Goal: Check status: Check status

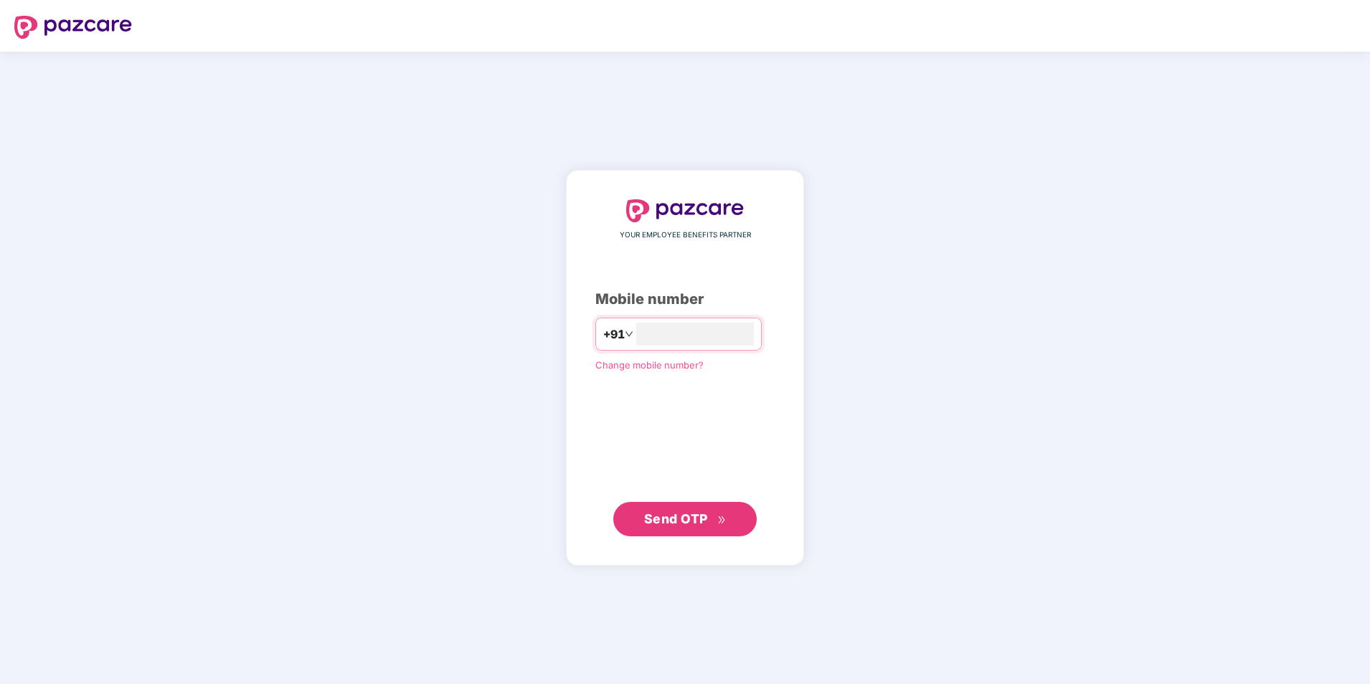
type input "**********"
click at [659, 526] on span "Send OTP" at bounding box center [685, 519] width 83 height 20
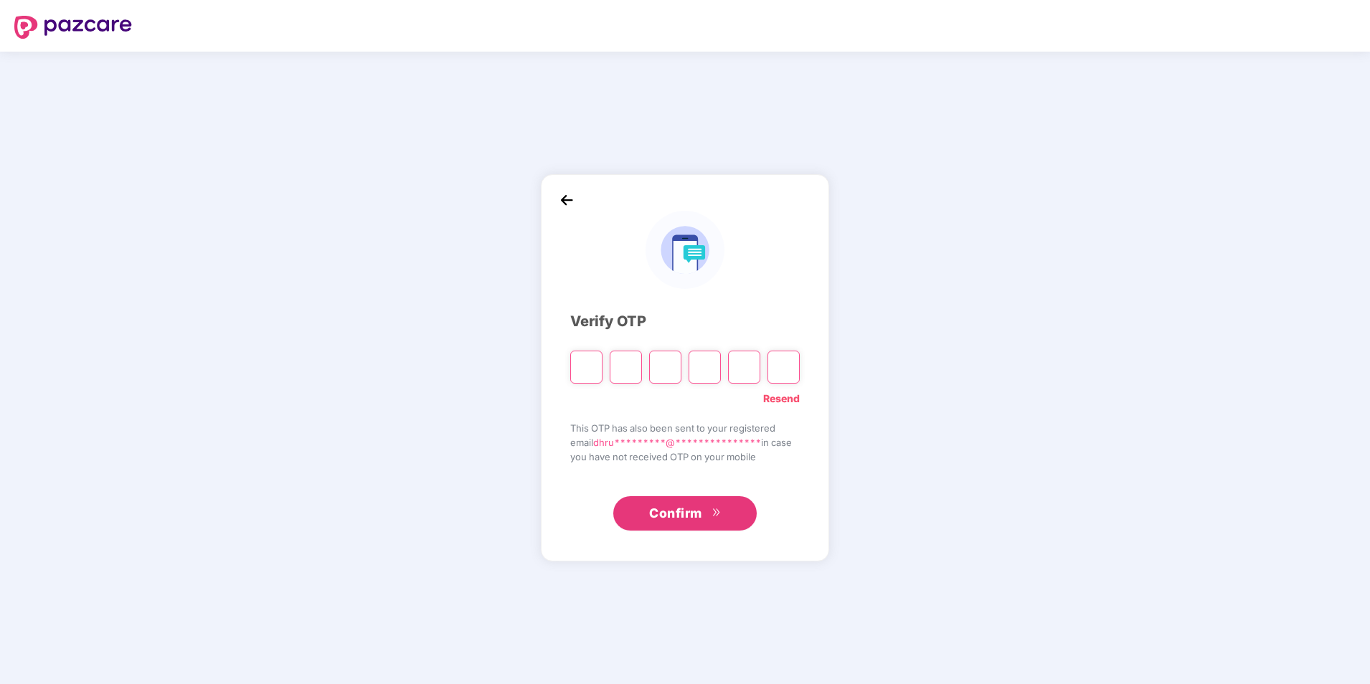
type input "*"
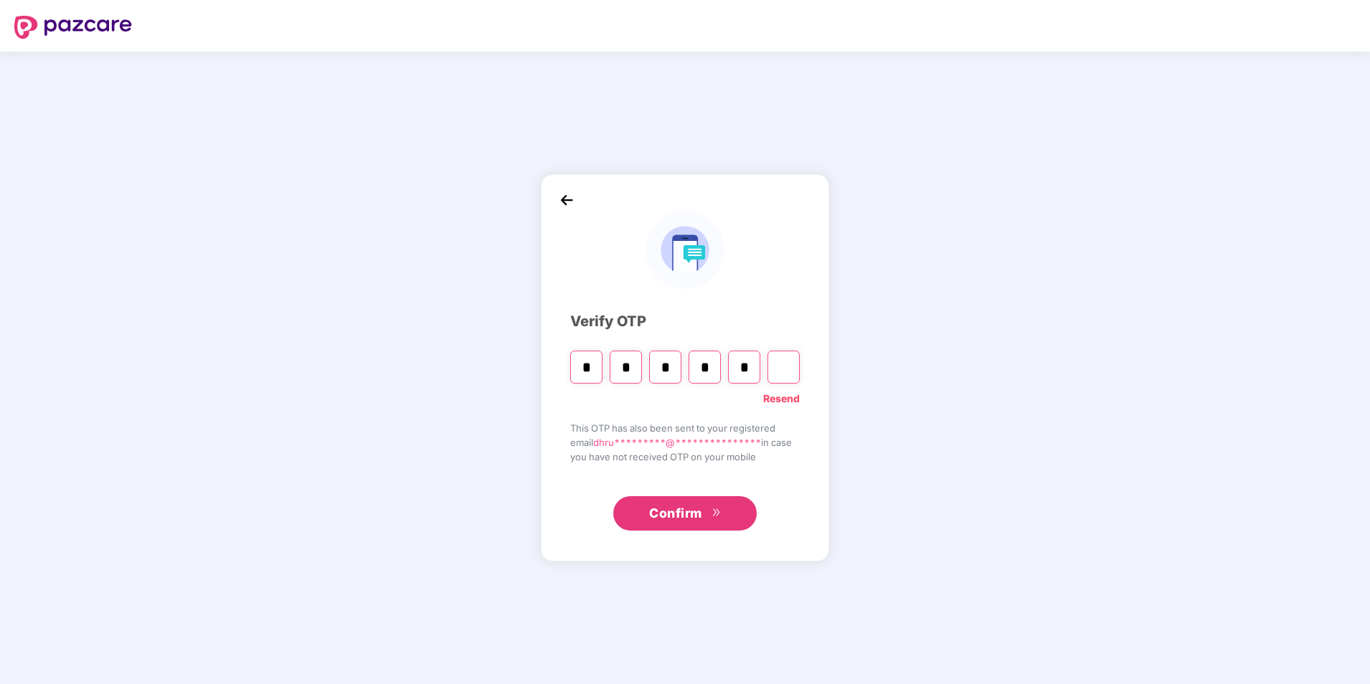
type input "*"
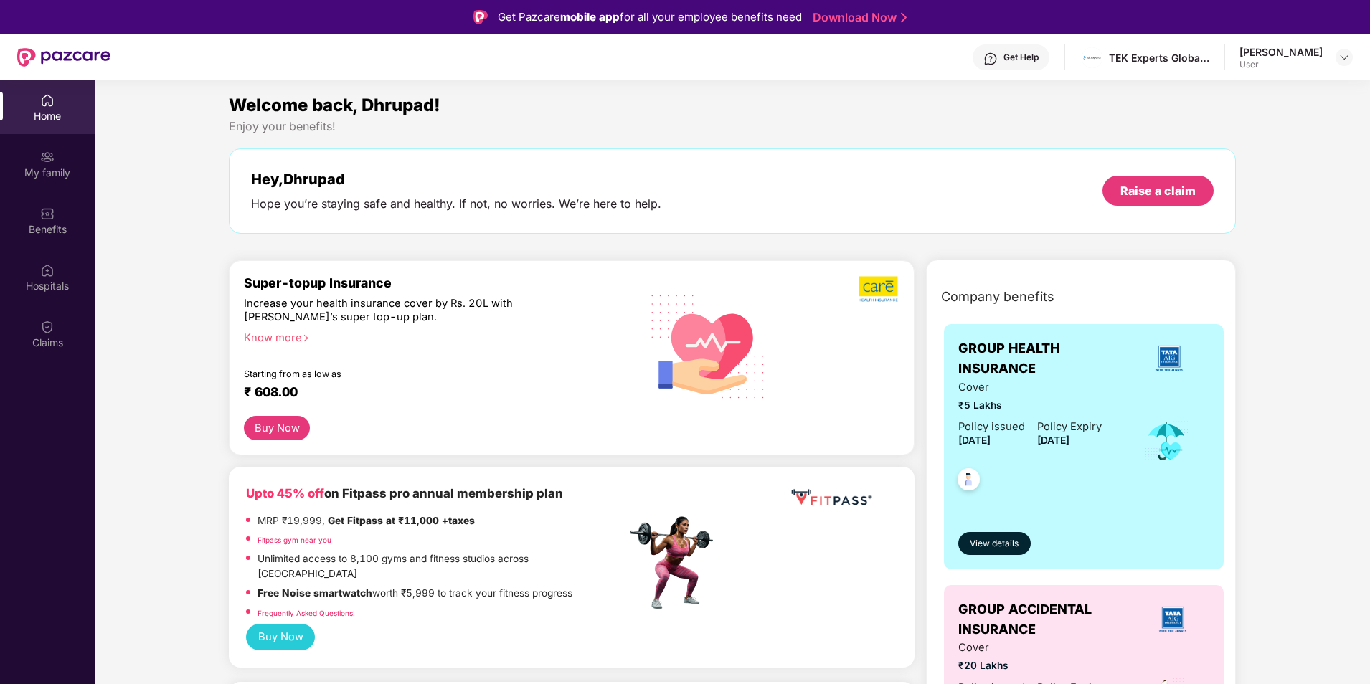
click at [1013, 59] on div "Get Help" at bounding box center [1011, 57] width 77 height 26
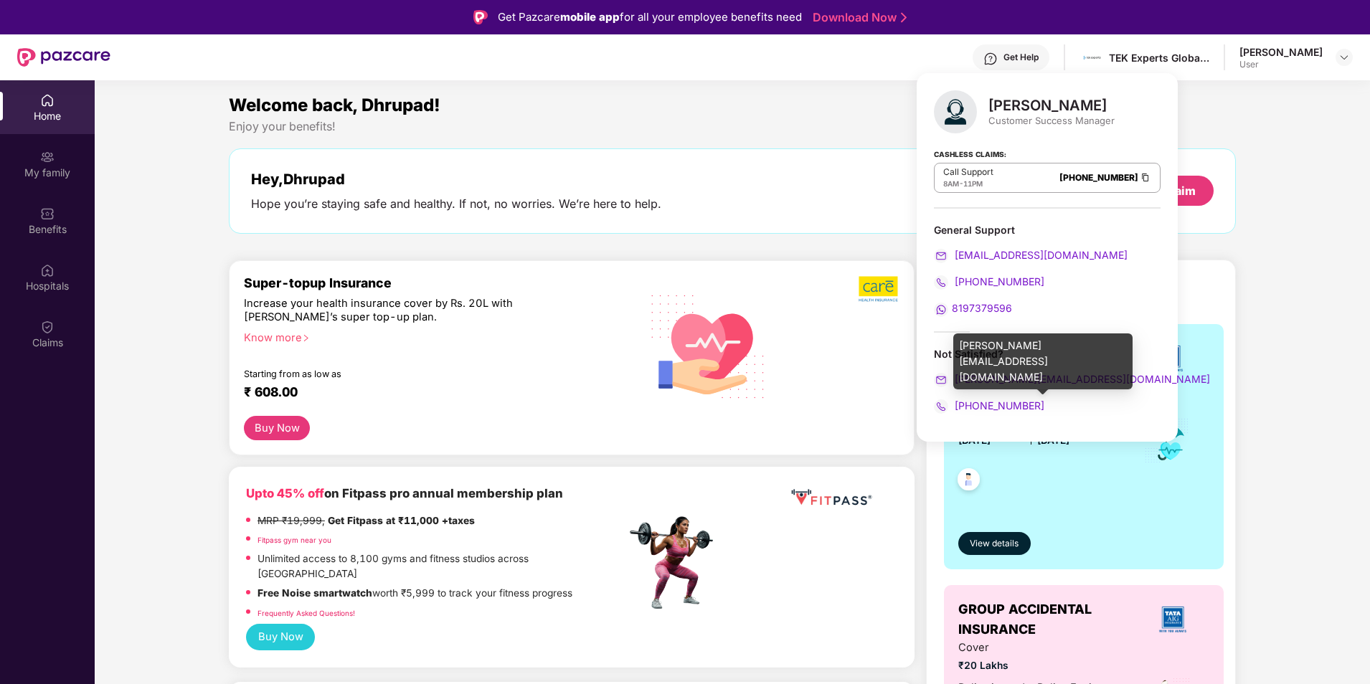
click at [1063, 377] on span "[PERSON_NAME][EMAIL_ADDRESS][DOMAIN_NAME]" at bounding box center [1081, 379] width 258 height 12
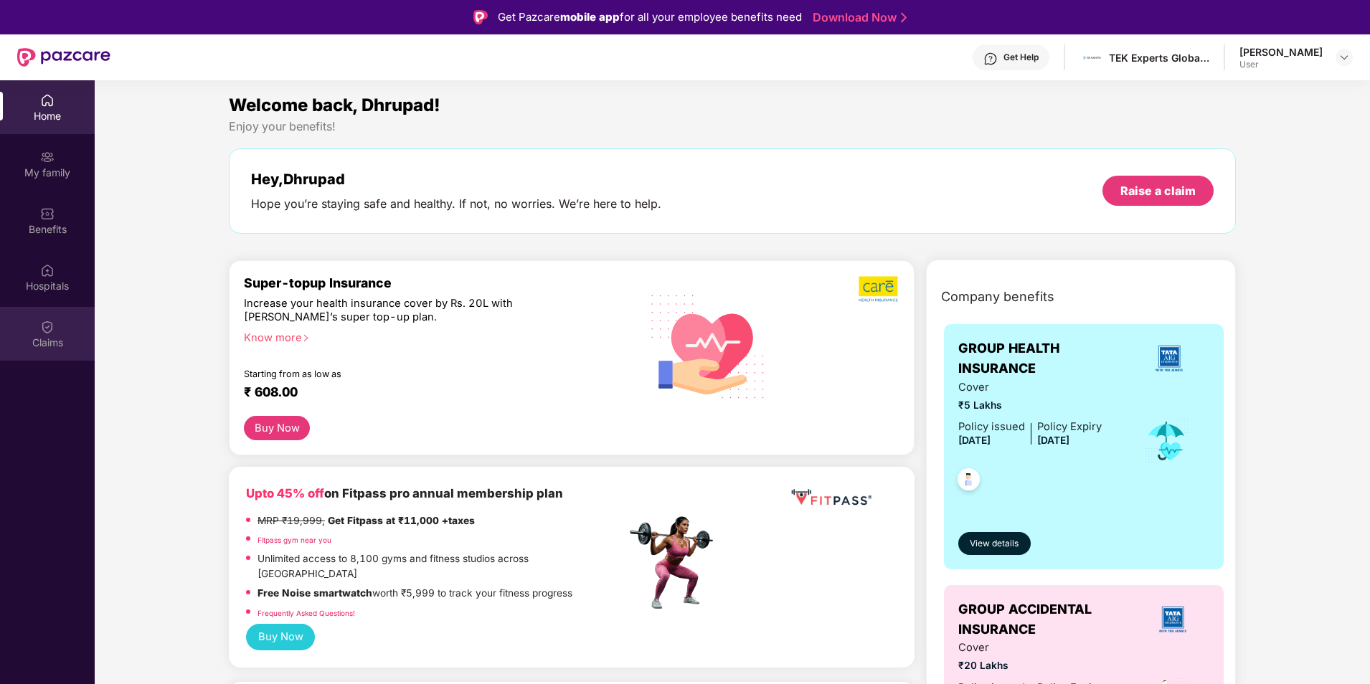
click at [54, 349] on div "Claims" at bounding box center [47, 343] width 95 height 14
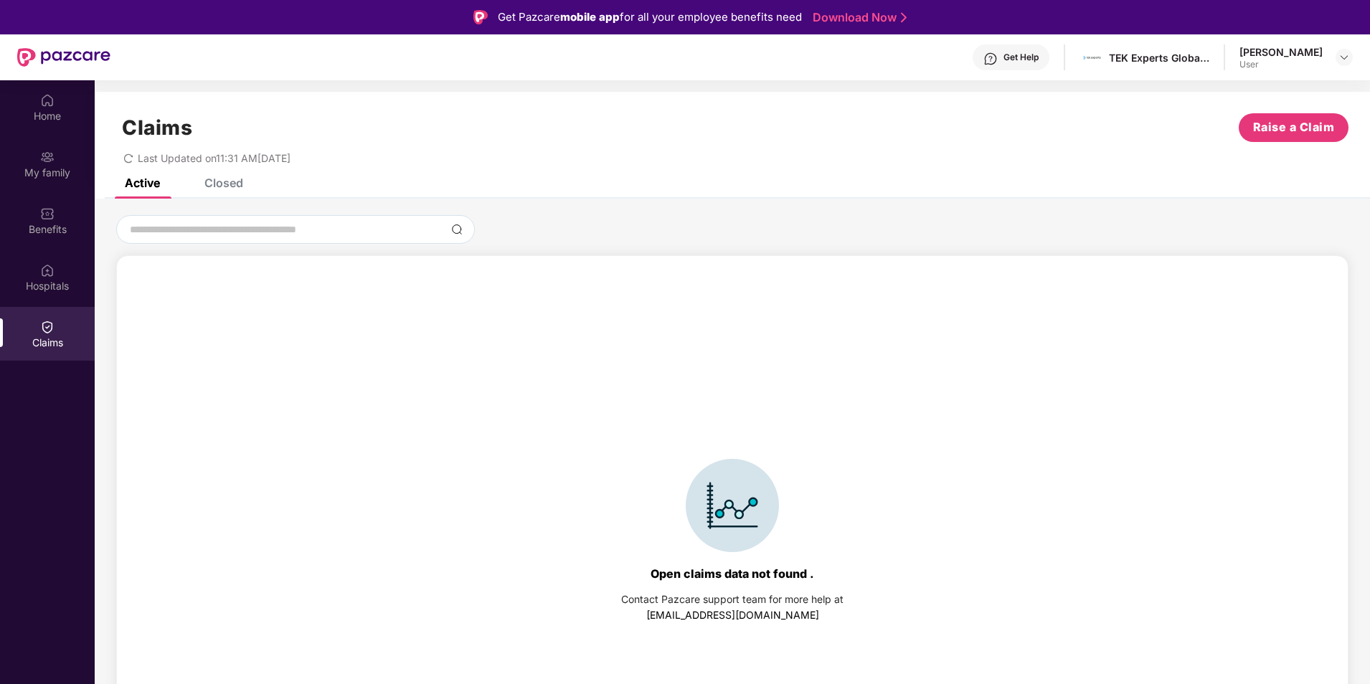
click at [239, 182] on div "Closed" at bounding box center [223, 183] width 39 height 14
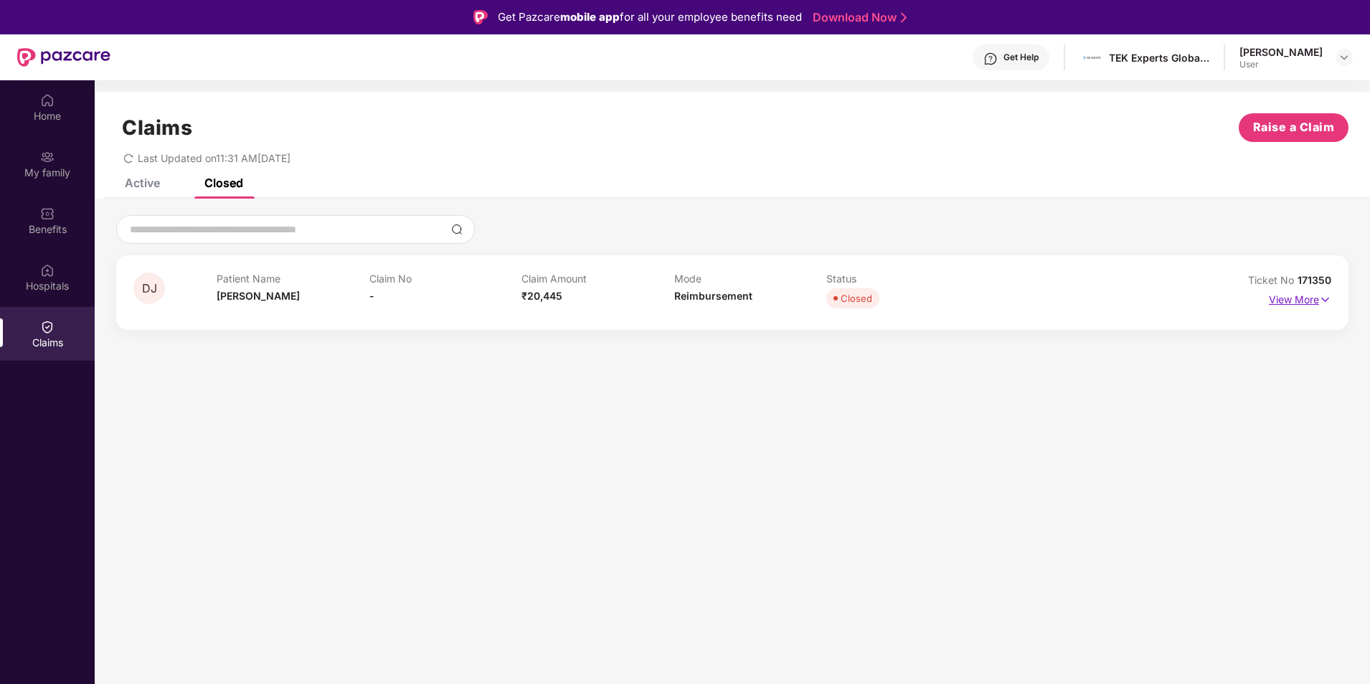
click at [1317, 299] on p "View More" at bounding box center [1300, 297] width 62 height 19
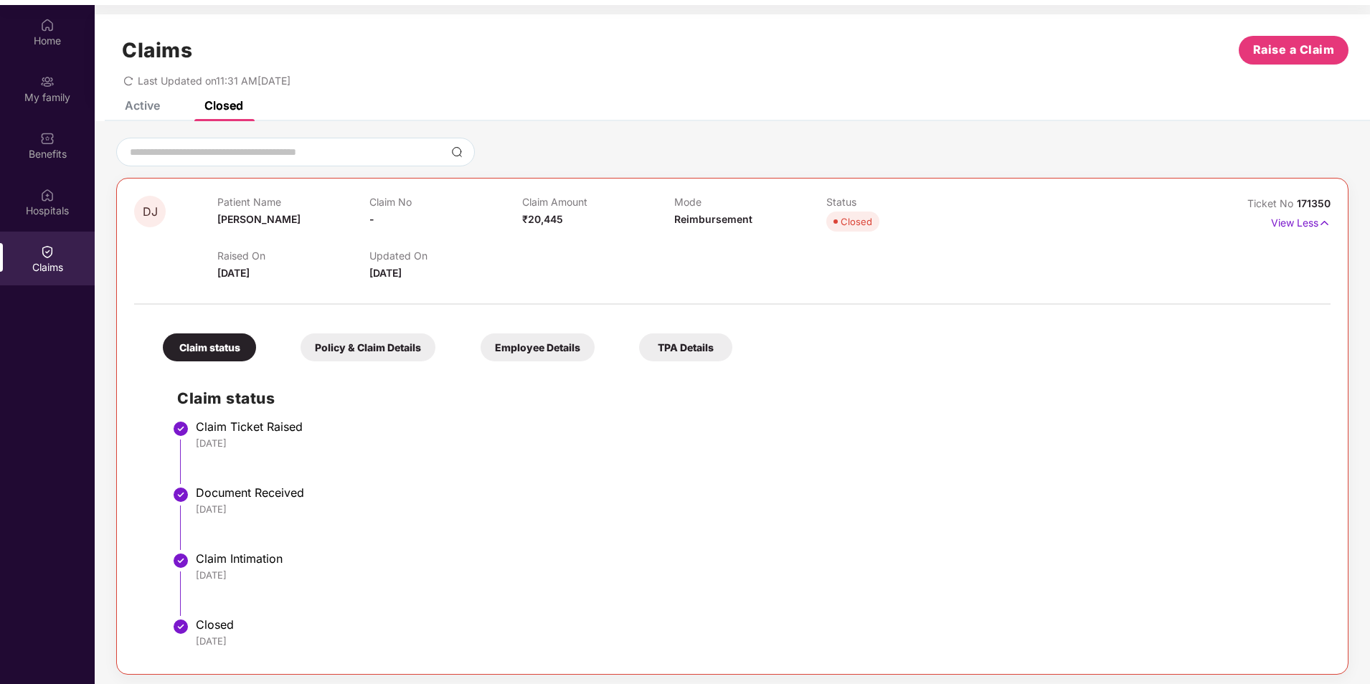
scroll to position [80, 0]
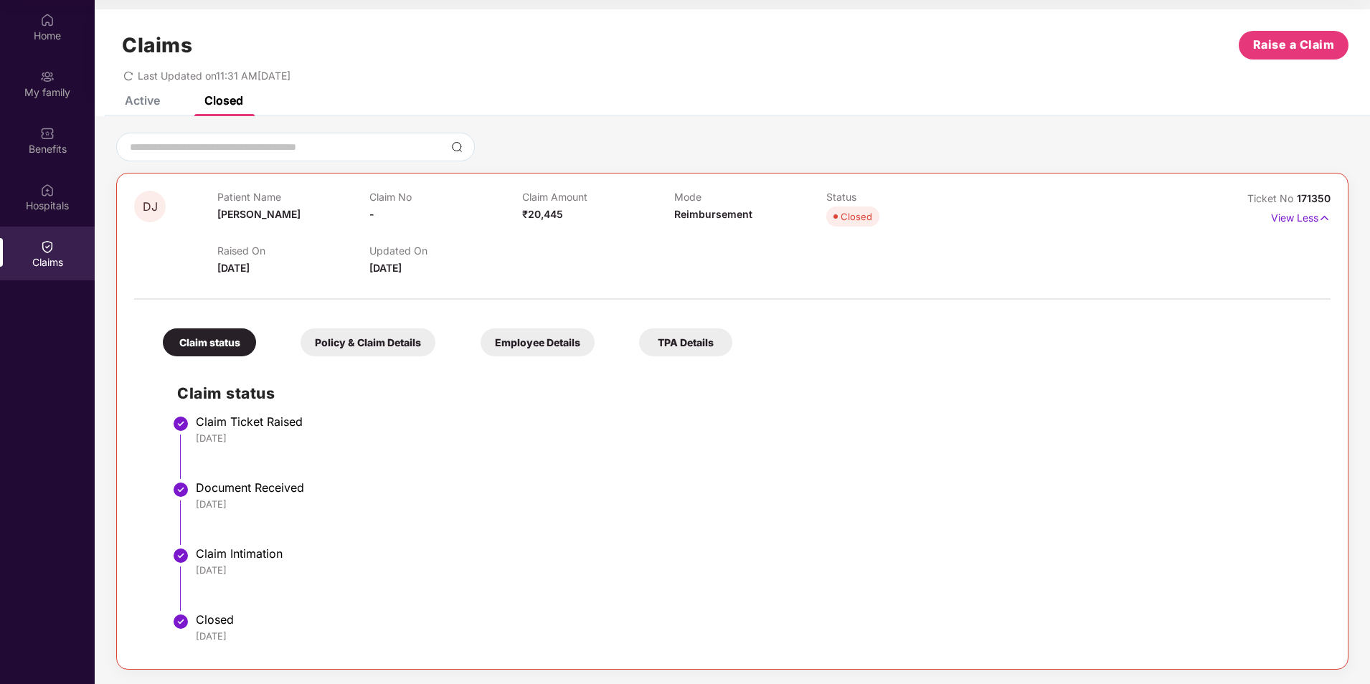
drag, startPoint x: 260, startPoint y: 443, endPoint x: 194, endPoint y: 426, distance: 68.0
click at [194, 426] on li "Claim Ticket Raised [DATE]" at bounding box center [746, 453] width 1139 height 66
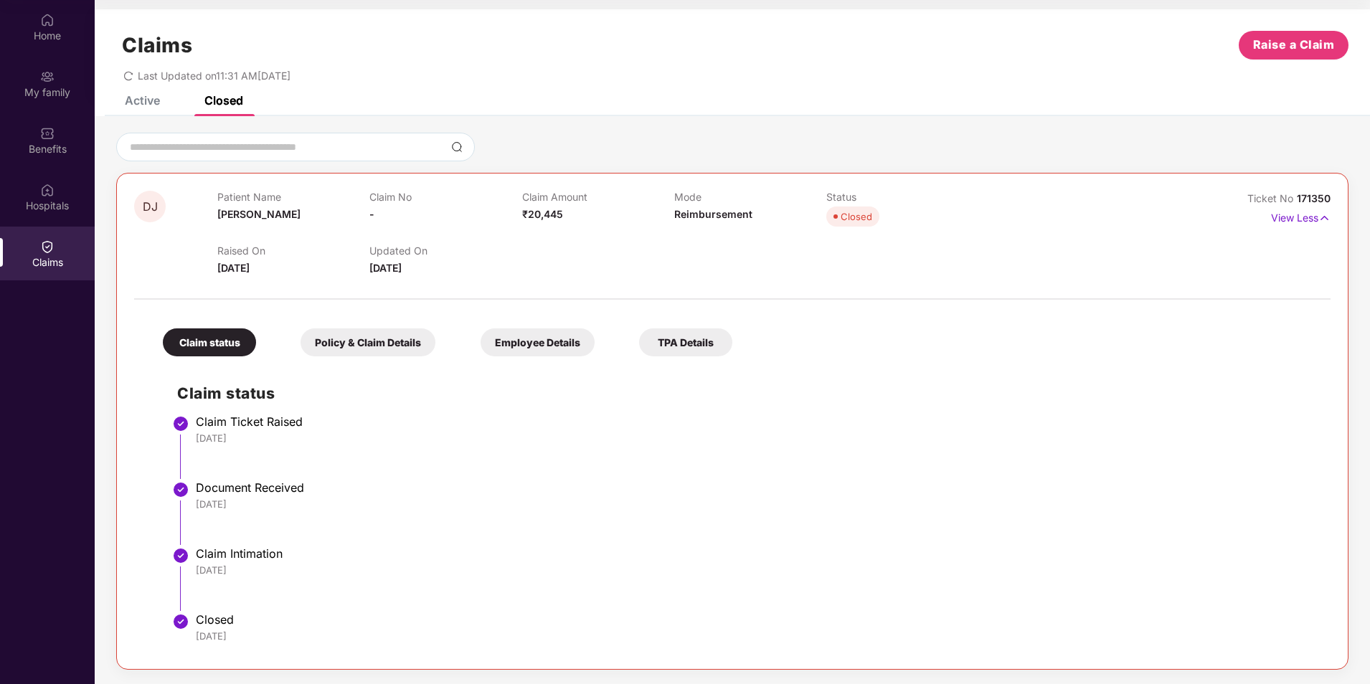
drag, startPoint x: 194, startPoint y: 426, endPoint x: 250, endPoint y: 443, distance: 58.6
click at [250, 443] on div "[DATE]" at bounding box center [756, 438] width 1121 height 13
click at [307, 418] on div "Claim Ticket Raised" at bounding box center [756, 422] width 1121 height 14
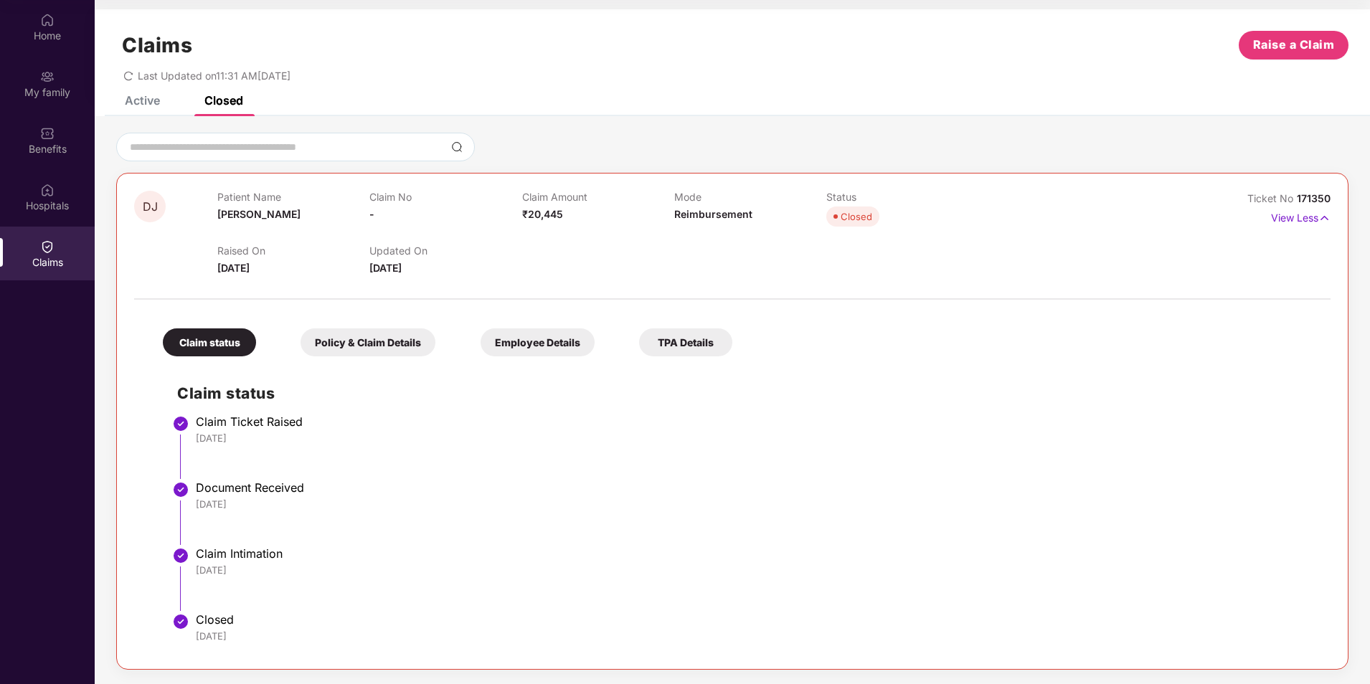
drag, startPoint x: 307, startPoint y: 418, endPoint x: 311, endPoint y: 447, distance: 29.0
click at [311, 447] on li "Claim Ticket Raised [DATE]" at bounding box center [746, 453] width 1139 height 66
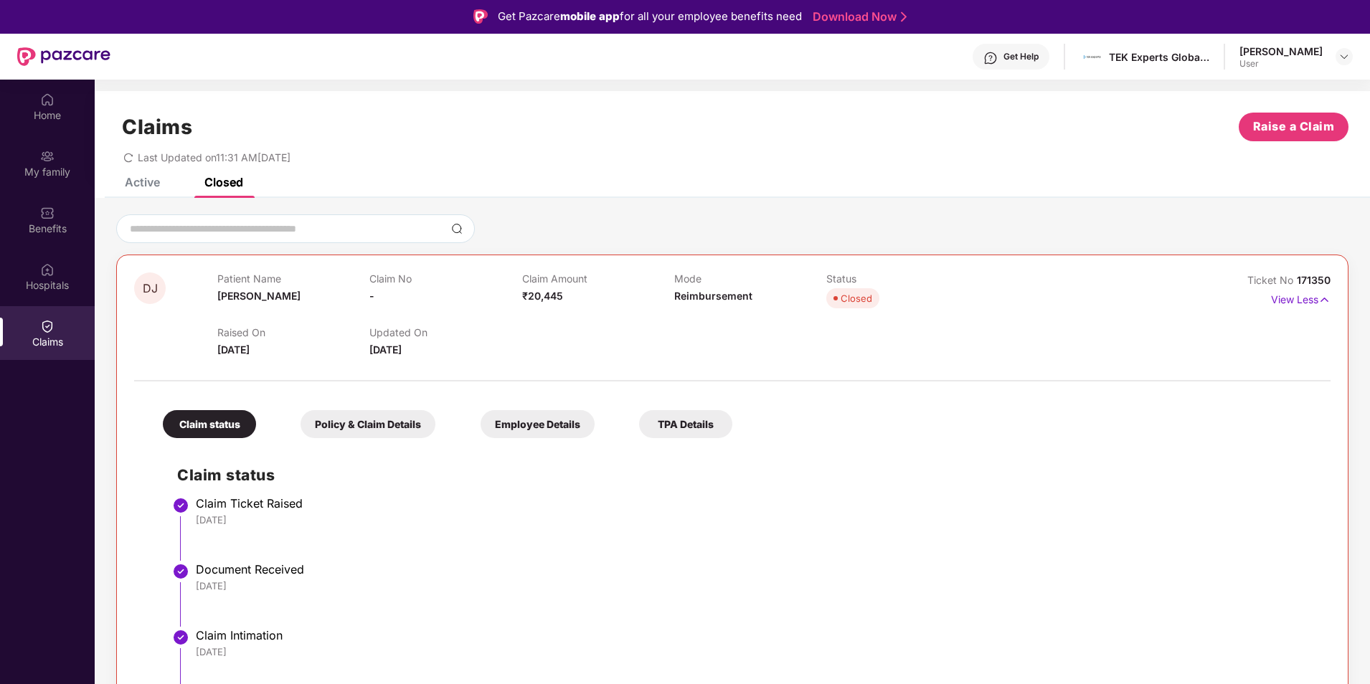
scroll to position [0, 0]
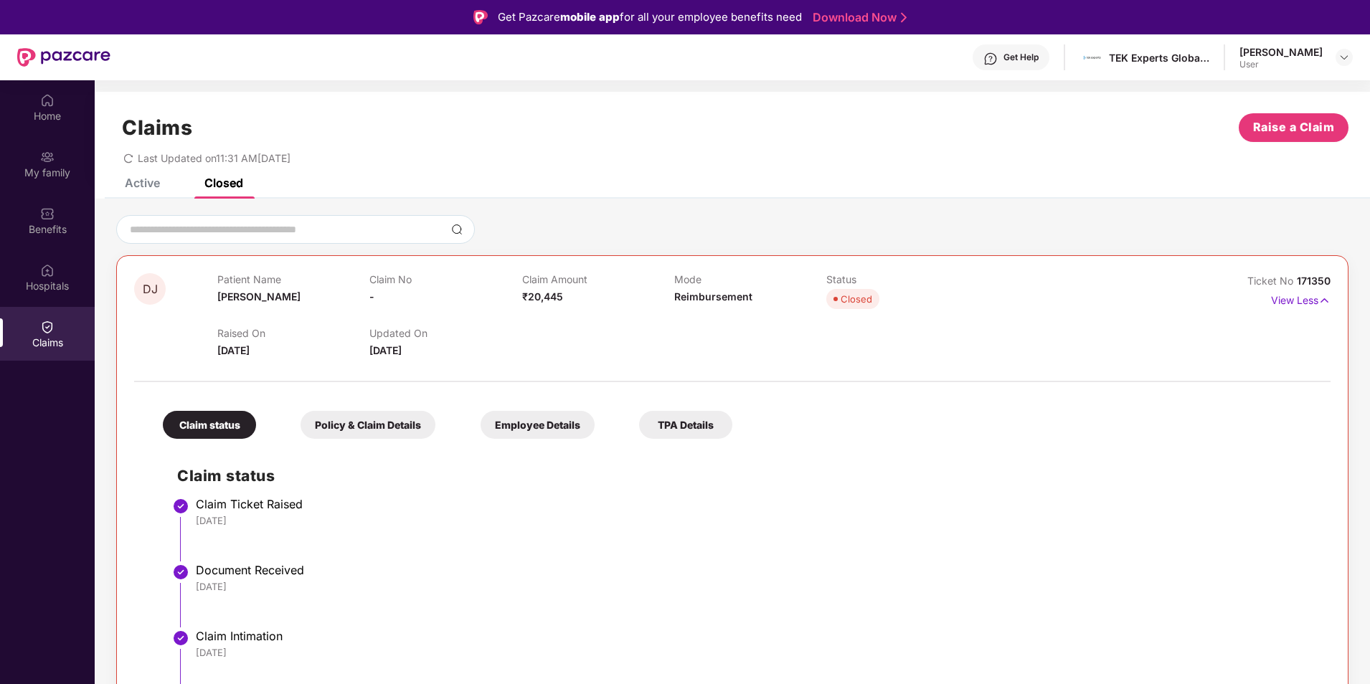
click at [397, 286] on div "Claim No -" at bounding box center [445, 292] width 152 height 39
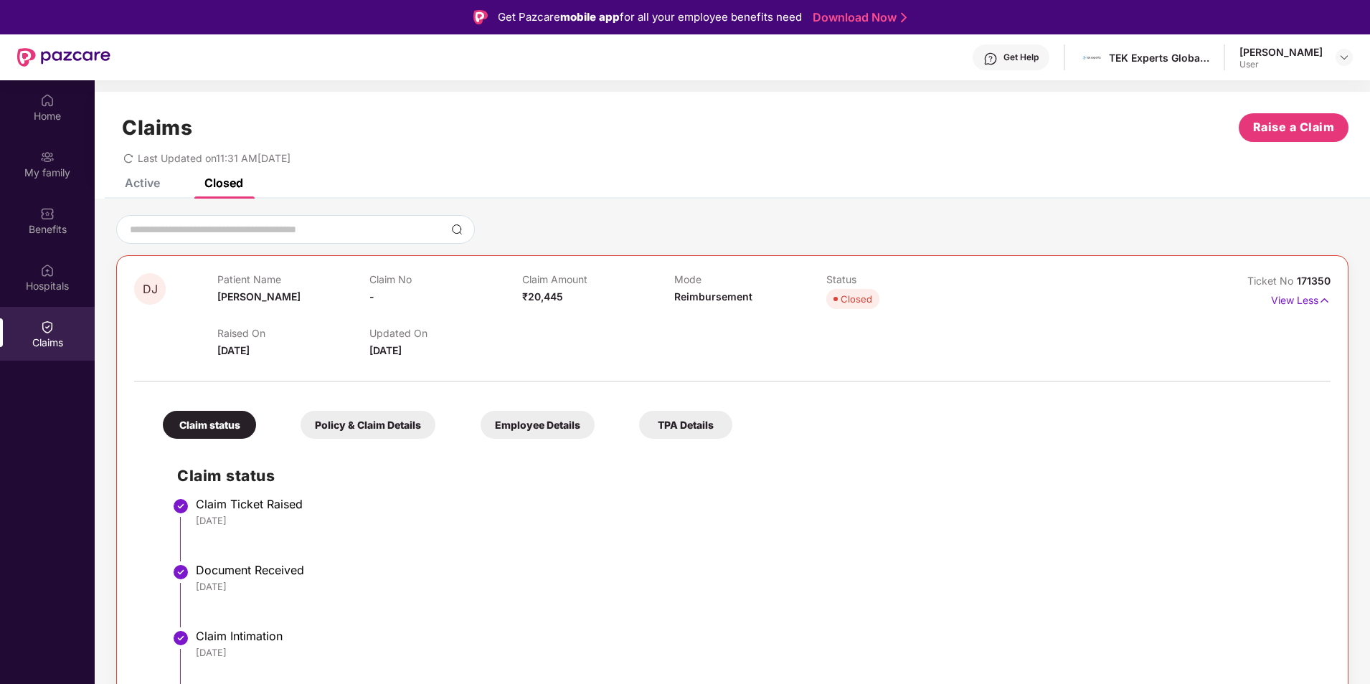
click at [338, 421] on div "Policy & Claim Details" at bounding box center [368, 425] width 135 height 28
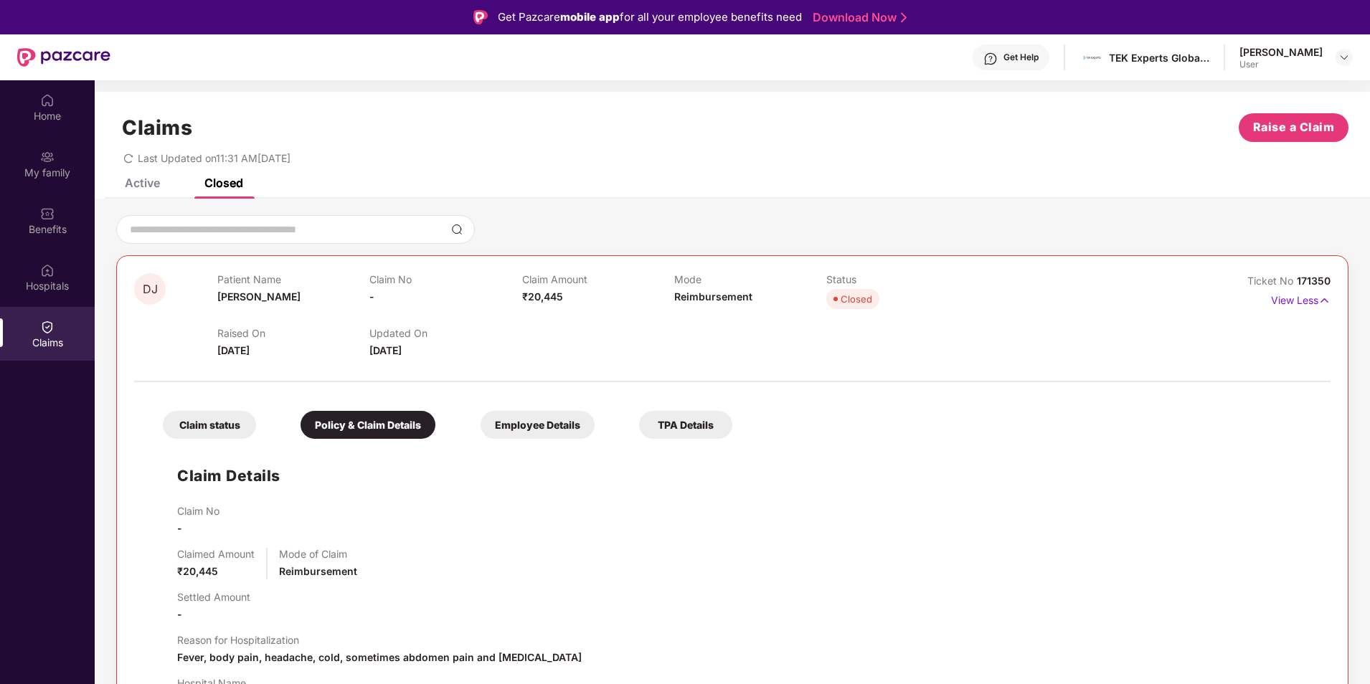
click at [568, 441] on div "Claim status Policy & Claim Details Employee Details TPA Details Claim Details …" at bounding box center [732, 625] width 1197 height 471
click at [566, 424] on div "Employee Details" at bounding box center [538, 425] width 114 height 28
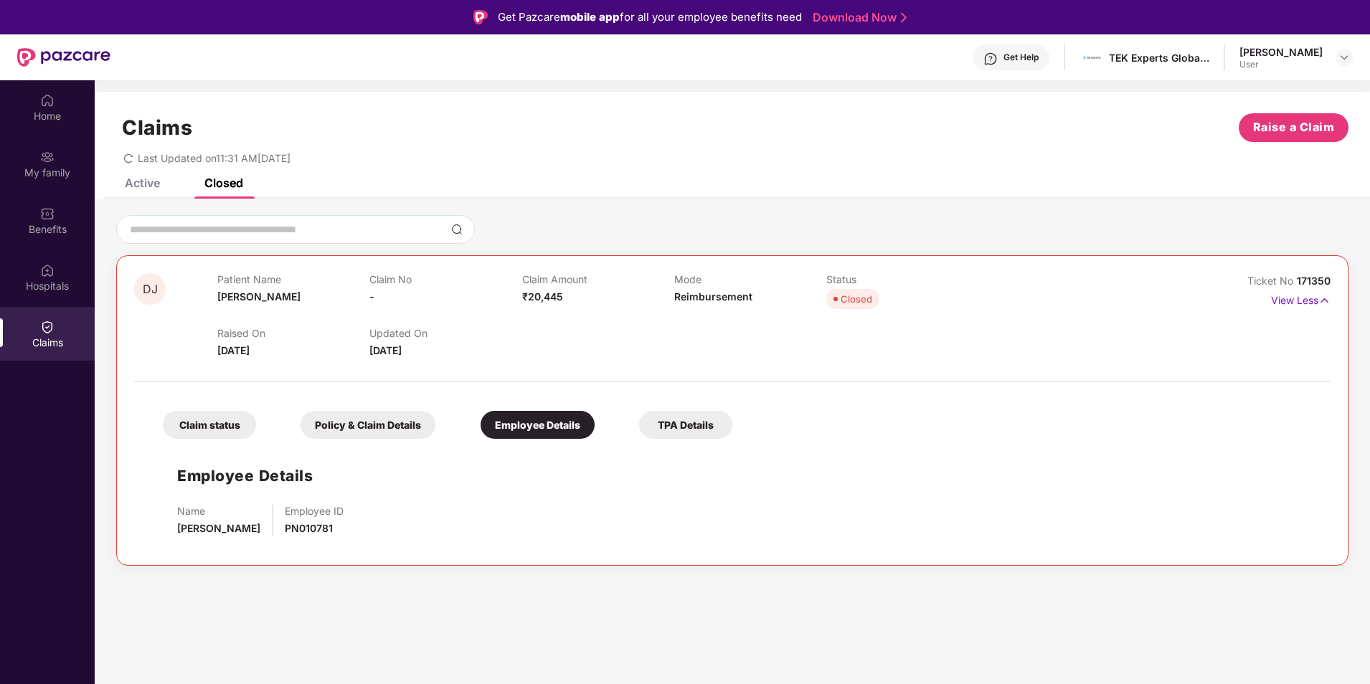
click at [697, 428] on div "TPA Details" at bounding box center [685, 425] width 93 height 28
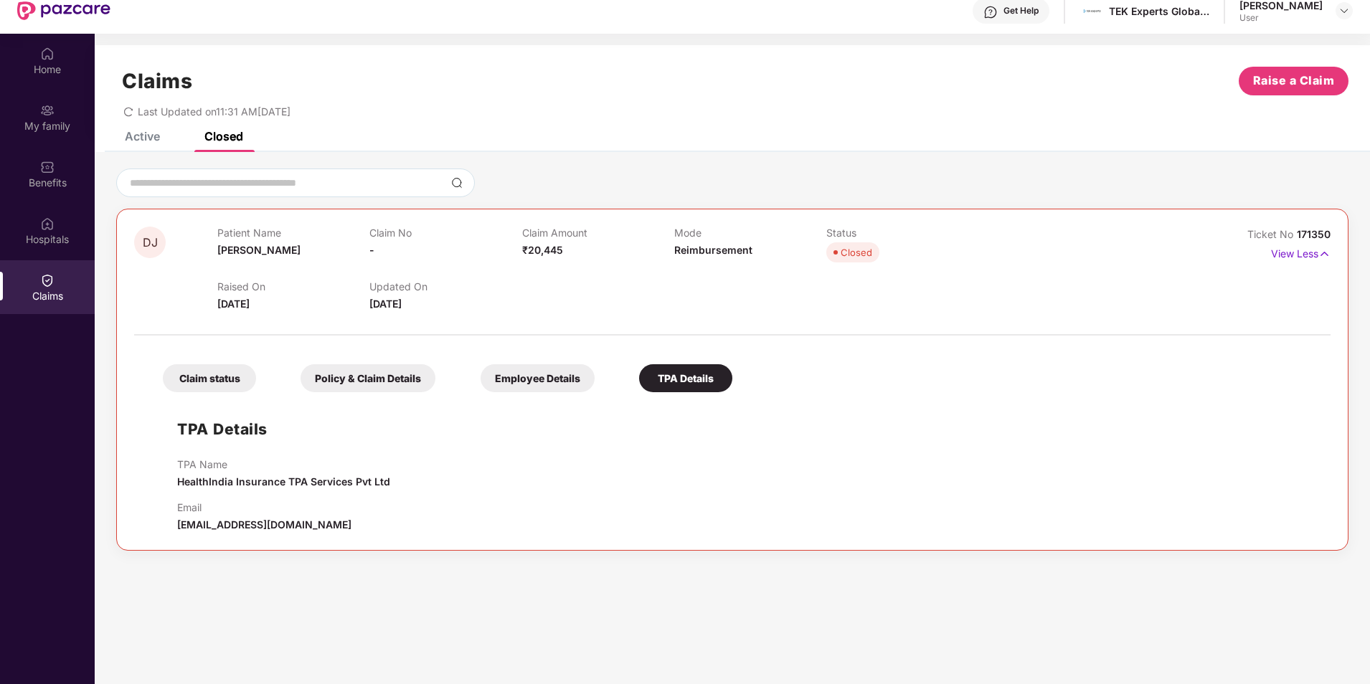
scroll to position [72, 0]
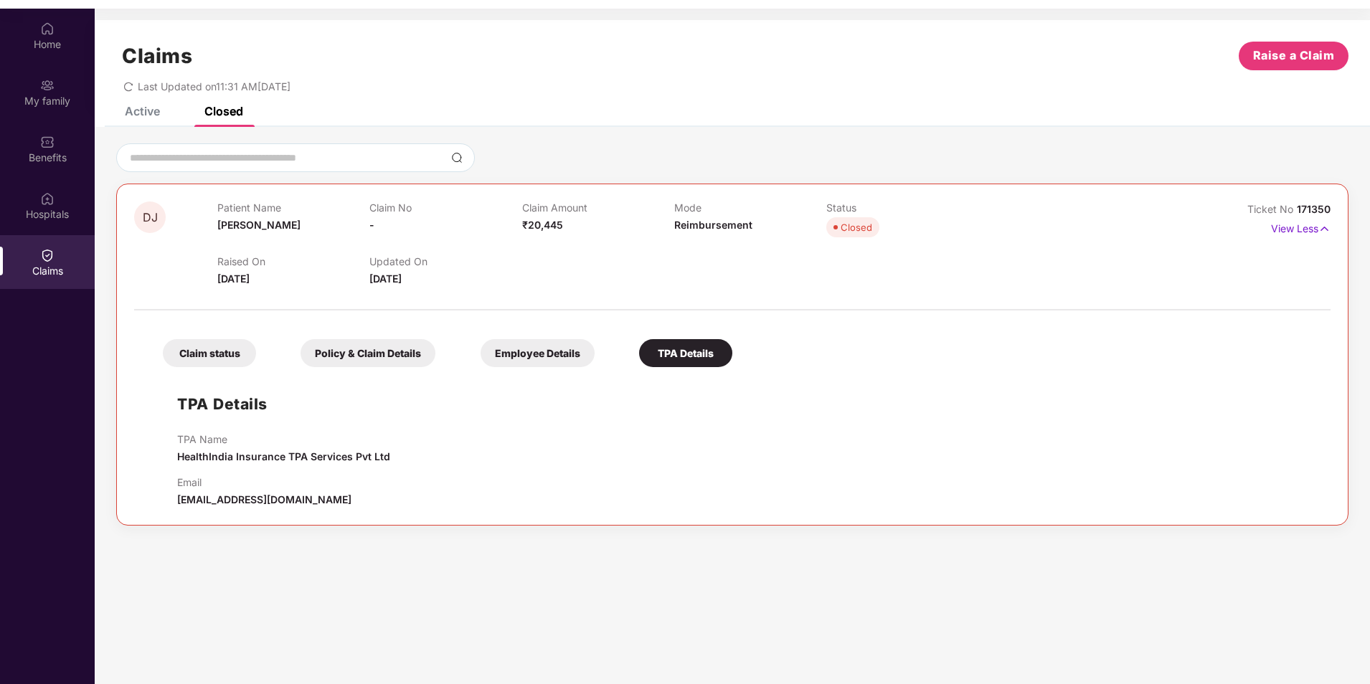
click at [353, 456] on span "HealthIndia Insurance TPA Services Pvt Ltd" at bounding box center [283, 457] width 213 height 12
click at [528, 354] on div "Employee Details" at bounding box center [538, 353] width 114 height 28
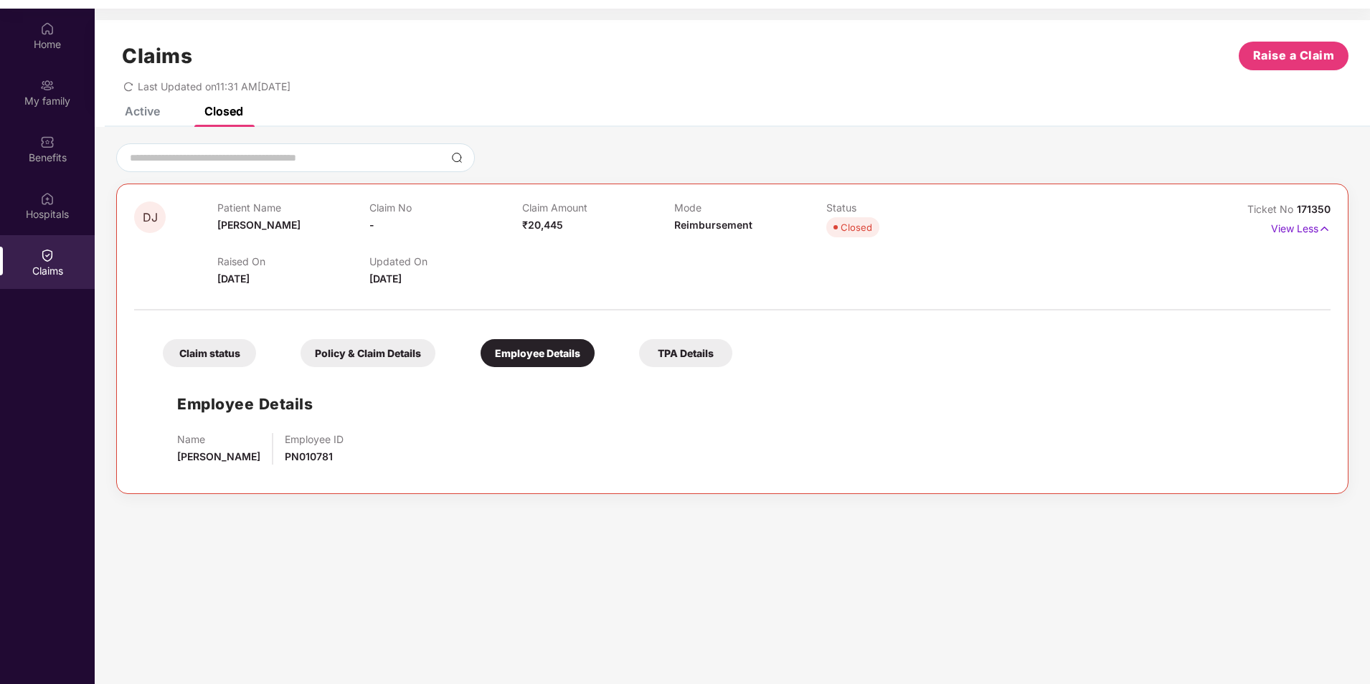
click at [369, 359] on div "Policy & Claim Details" at bounding box center [368, 353] width 135 height 28
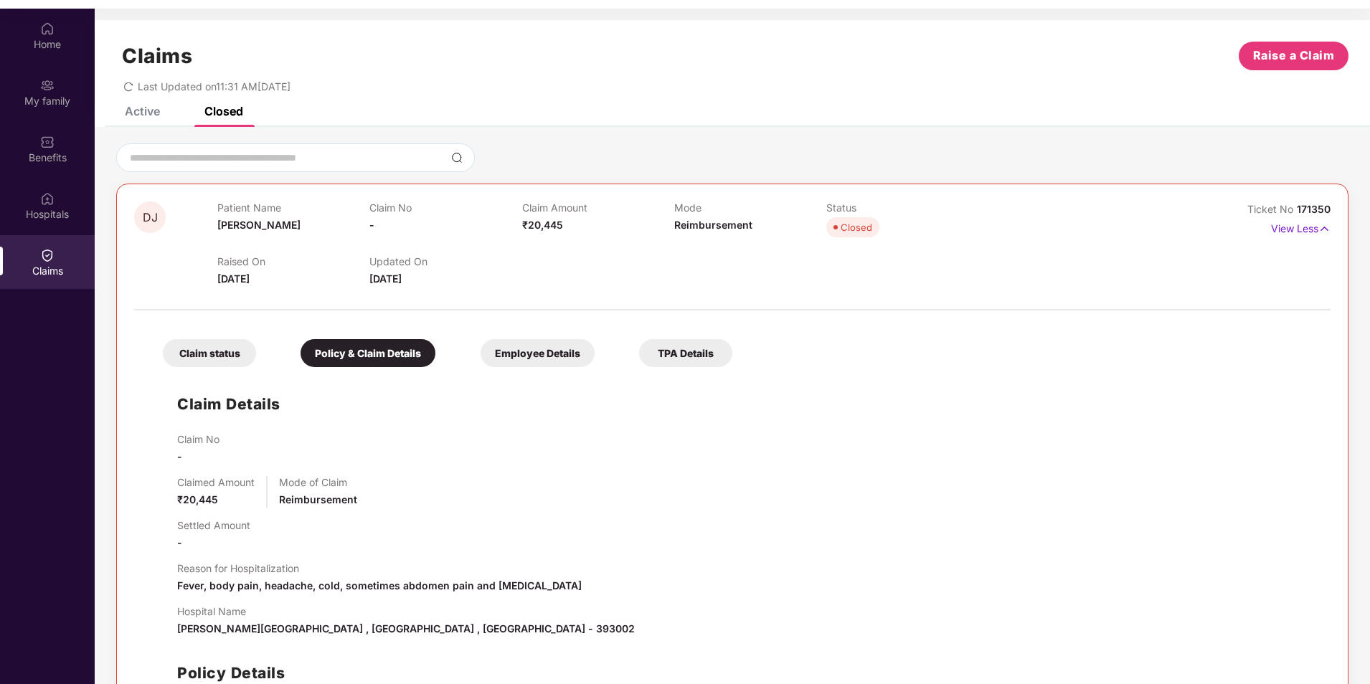
click at [222, 364] on div "Claim status" at bounding box center [209, 353] width 93 height 28
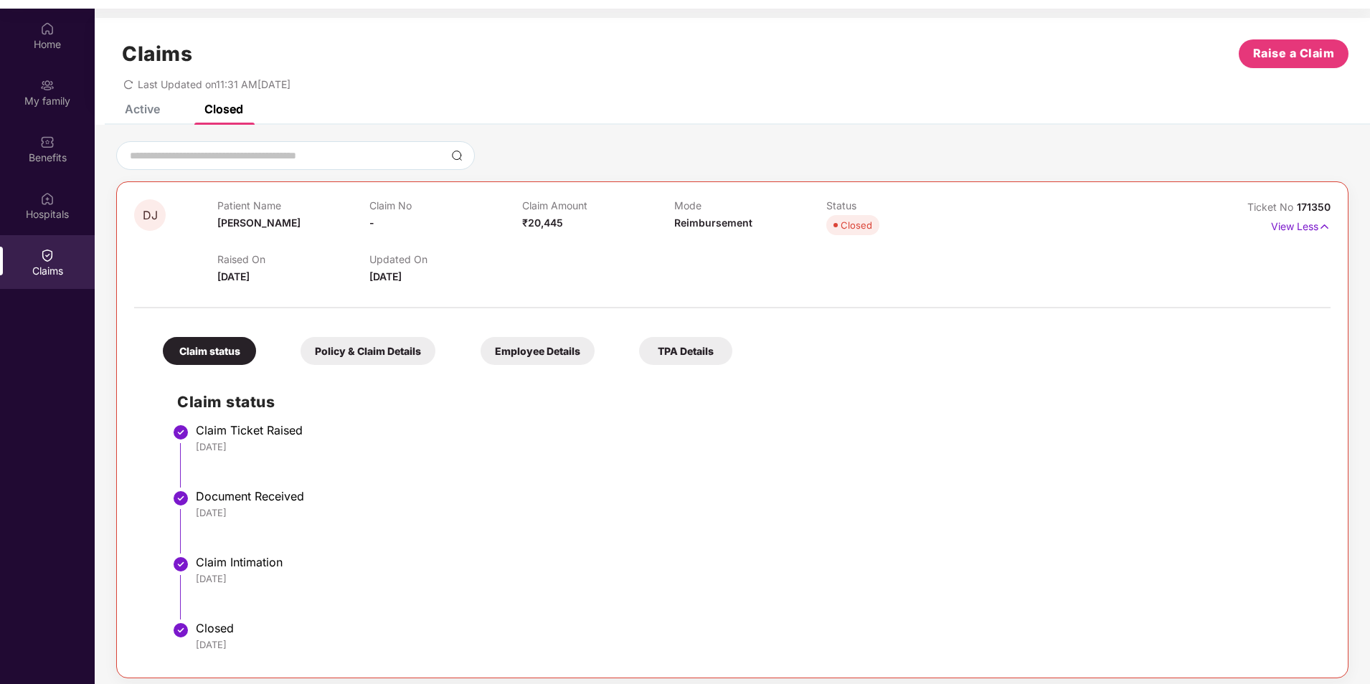
scroll to position [0, 0]
